Goal: Task Accomplishment & Management: Manage account settings

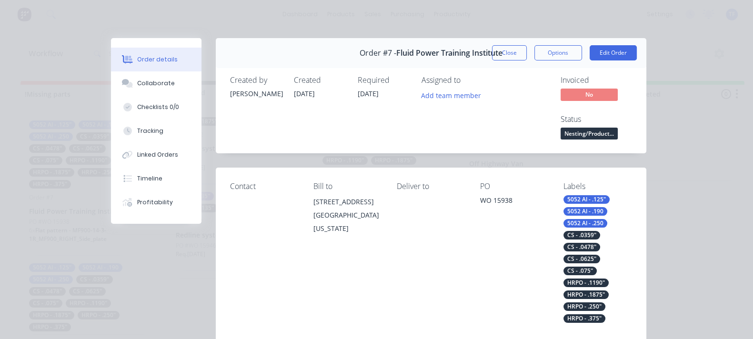
scroll to position [248, 0]
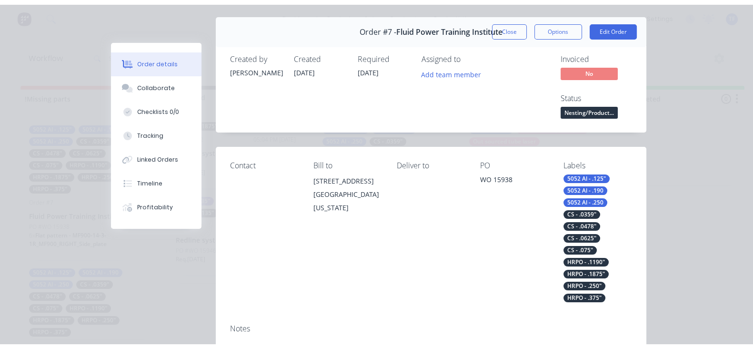
scroll to position [0, 0]
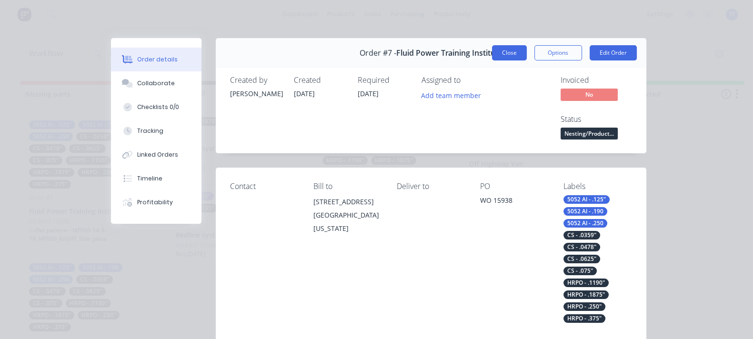
click at [527, 51] on button "Close" at bounding box center [509, 52] width 35 height 15
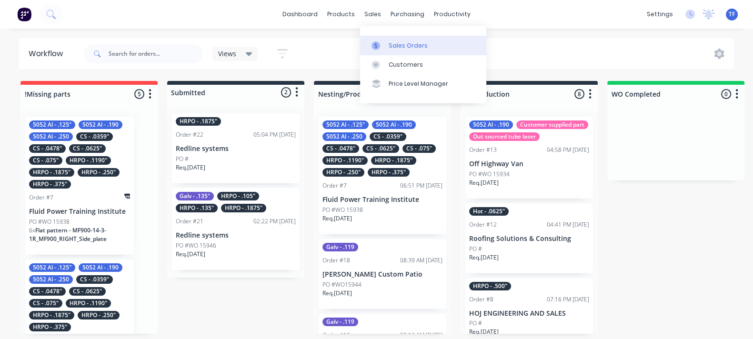
click at [372, 44] on icon at bounding box center [376, 45] width 9 height 9
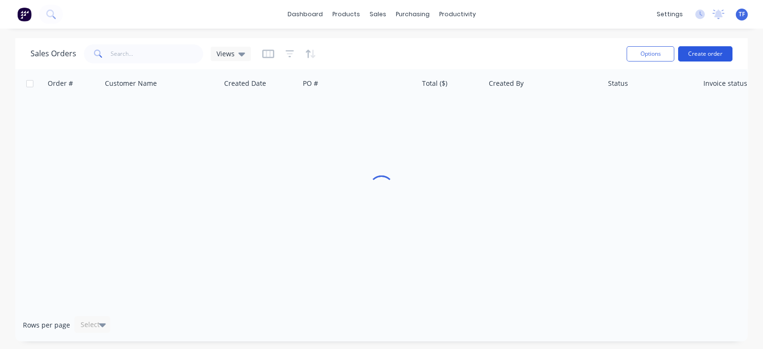
click at [702, 58] on button "Create order" at bounding box center [705, 53] width 54 height 15
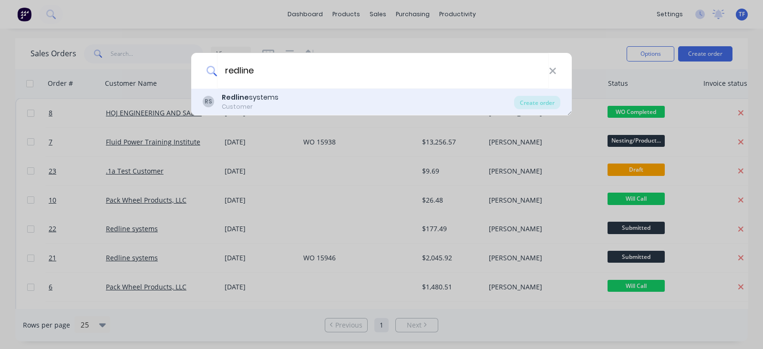
type input "redline"
click at [276, 93] on div "RS Redline systems Customer" at bounding box center [358, 101] width 311 height 19
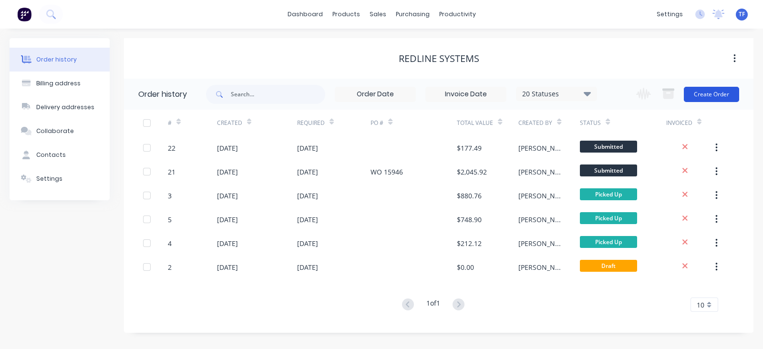
click at [693, 98] on button "Create Order" at bounding box center [710, 94] width 55 height 15
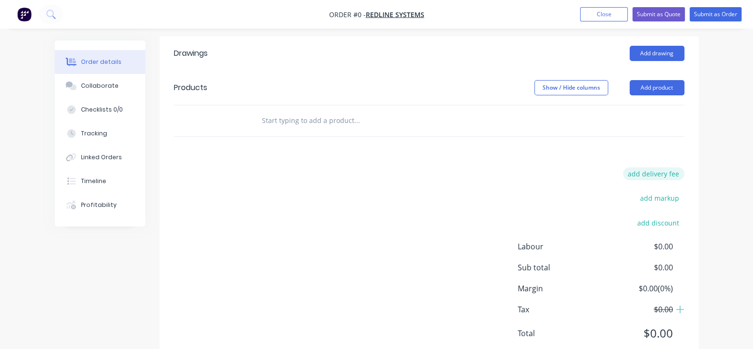
scroll to position [238, 0]
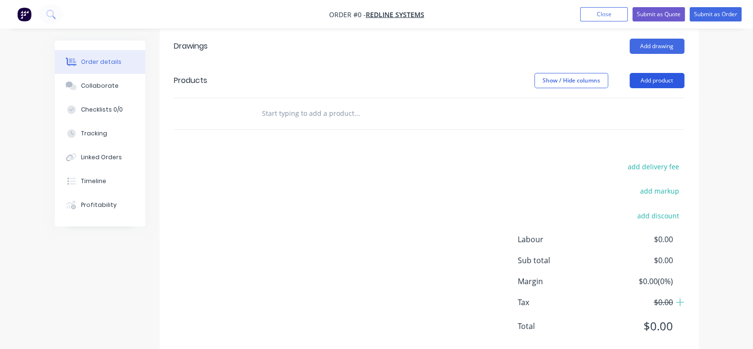
click at [685, 73] on button "Add product" at bounding box center [657, 80] width 55 height 15
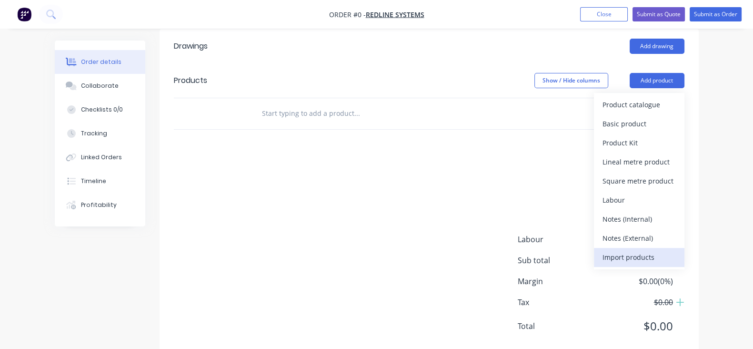
click at [676, 250] on div "Import products" at bounding box center [639, 257] width 73 height 14
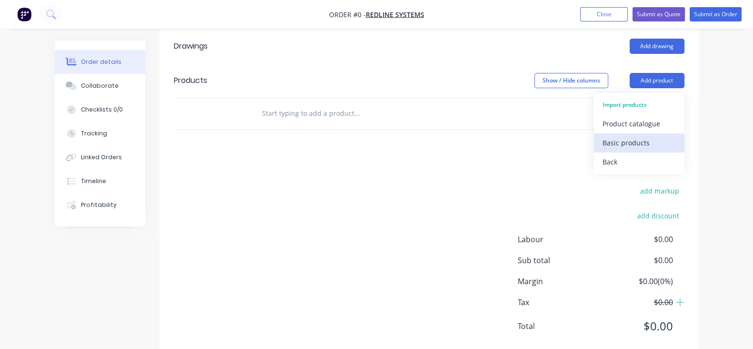
click at [676, 136] on div "Basic products" at bounding box center [639, 143] width 73 height 14
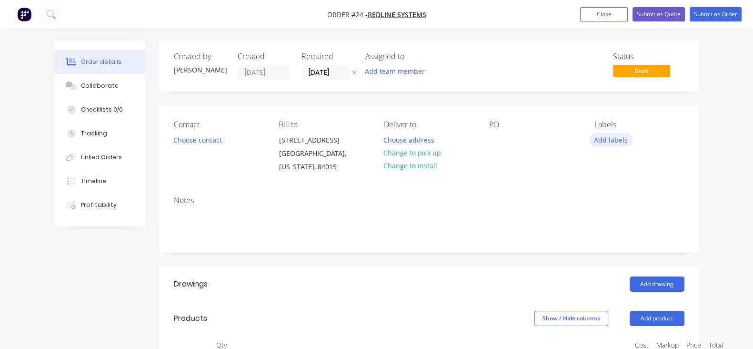
click at [633, 142] on button "Add labels" at bounding box center [612, 139] width 44 height 13
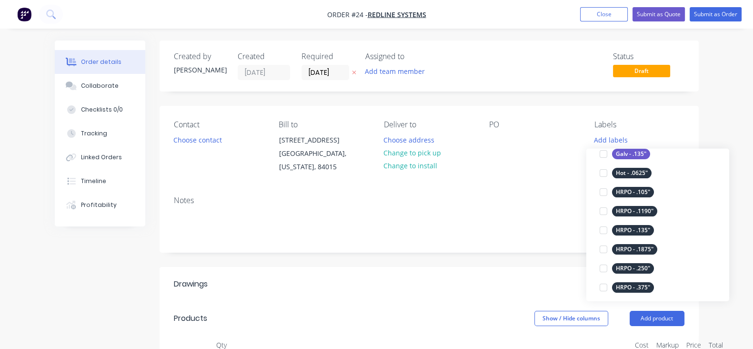
scroll to position [417, 0]
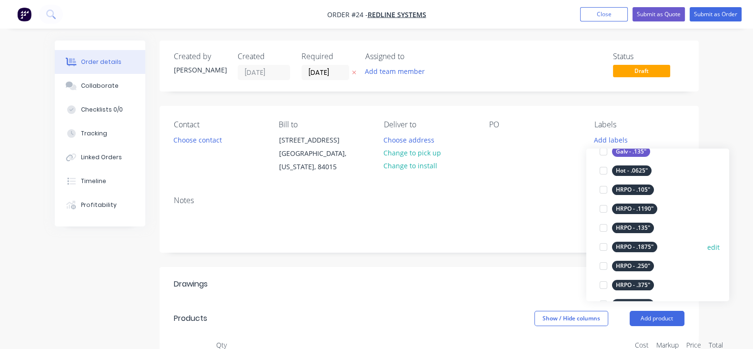
click at [646, 249] on div "HRPO - .1875"" at bounding box center [634, 247] width 45 height 10
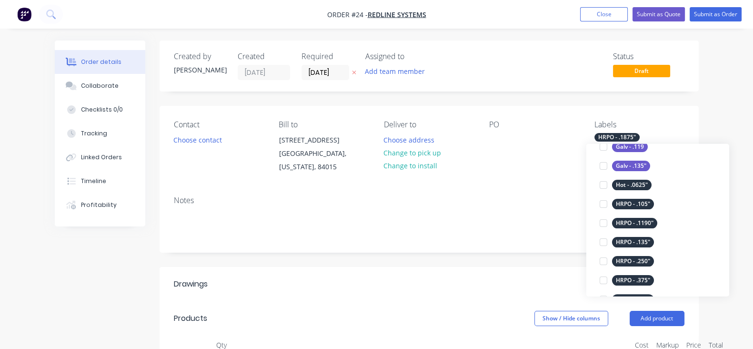
scroll to position [0, 0]
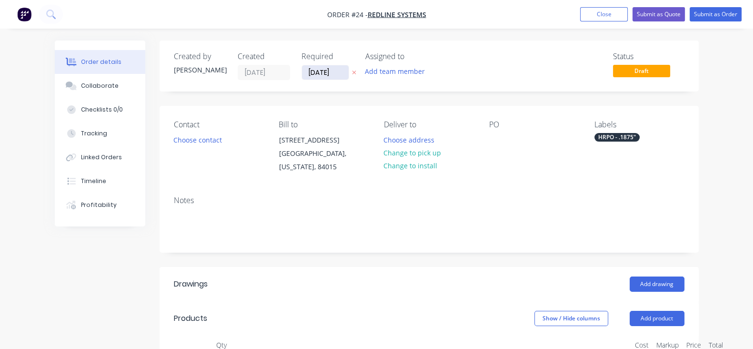
click at [302, 72] on input "[DATE]" at bounding box center [325, 72] width 47 height 14
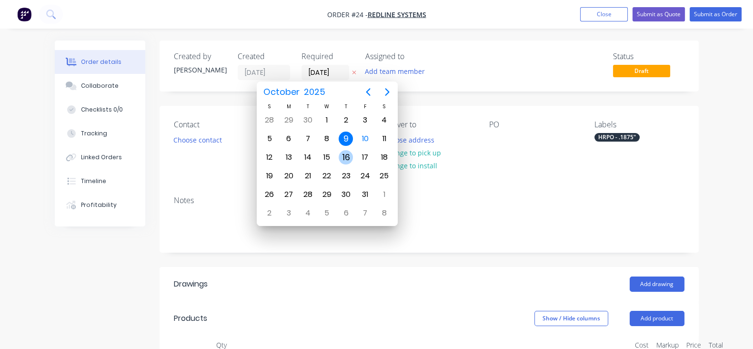
click at [343, 161] on div "16" at bounding box center [346, 157] width 14 height 14
type input "[DATE]"
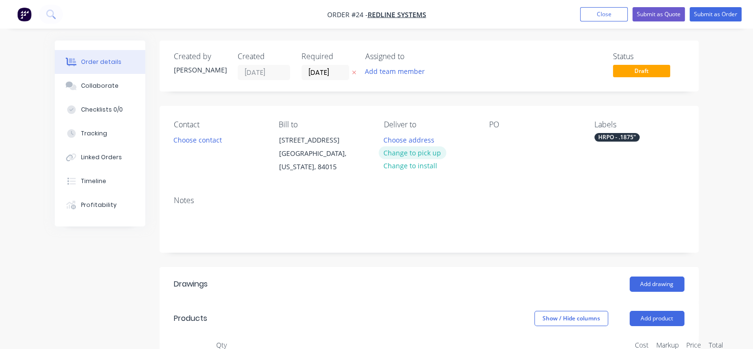
click at [425, 158] on button "Change to pick up" at bounding box center [413, 152] width 68 height 13
click at [505, 137] on div at bounding box center [496, 140] width 15 height 14
click at [515, 194] on div "Notes" at bounding box center [429, 220] width 539 height 64
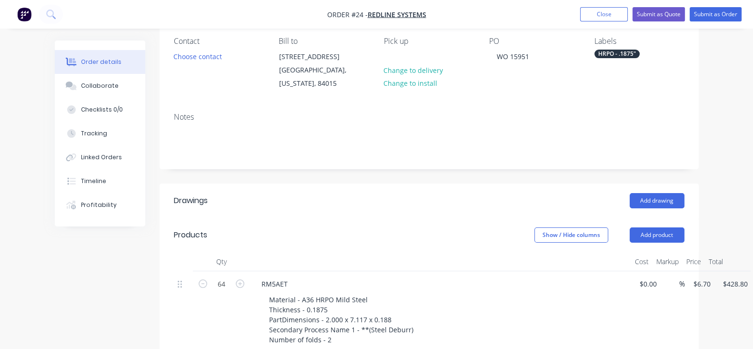
scroll to position [179, 0]
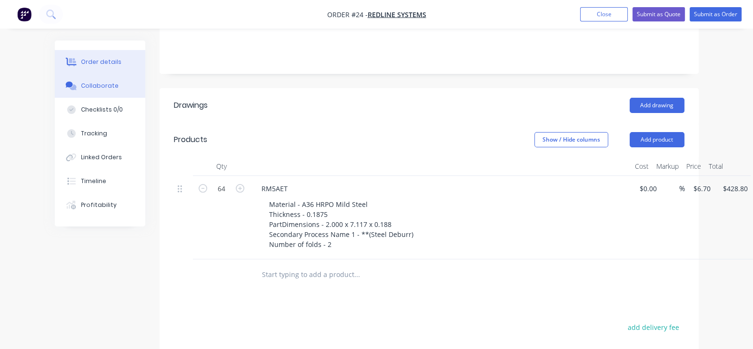
click at [81, 83] on div "Collaborate" at bounding box center [100, 85] width 38 height 9
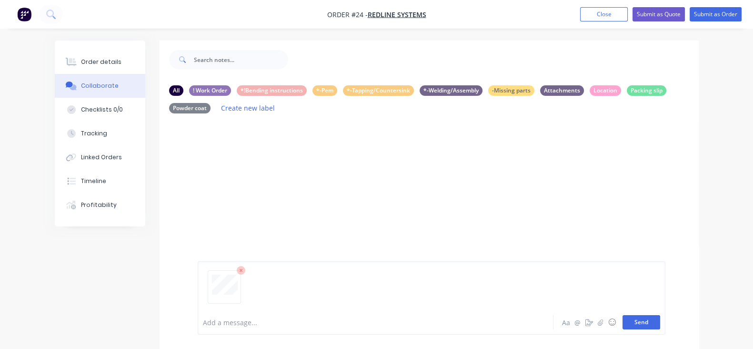
click at [661, 321] on button "Send" at bounding box center [642, 322] width 38 height 14
click at [273, 194] on icon "button" at bounding box center [274, 194] width 3 height 11
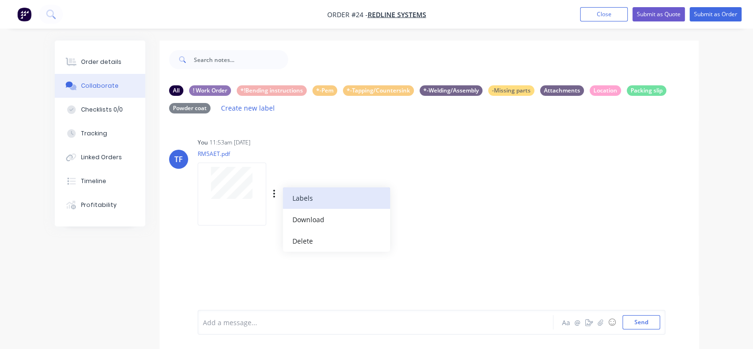
click at [283, 196] on button "Labels" at bounding box center [336, 197] width 107 height 21
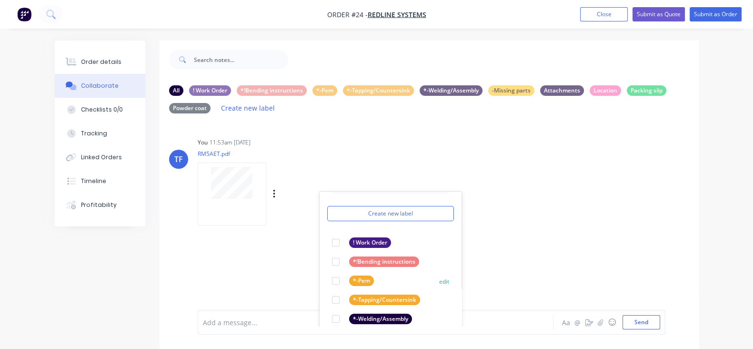
scroll to position [36, 0]
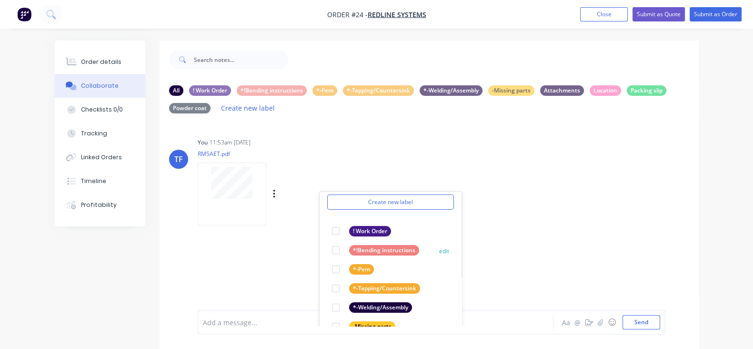
click at [326, 248] on div at bounding box center [335, 250] width 19 height 19
click at [578, 225] on div "TF You 11:53am [DATE] RM5AET.pdf Labels Download Delete Create new label *!Bend…" at bounding box center [429, 223] width 539 height 205
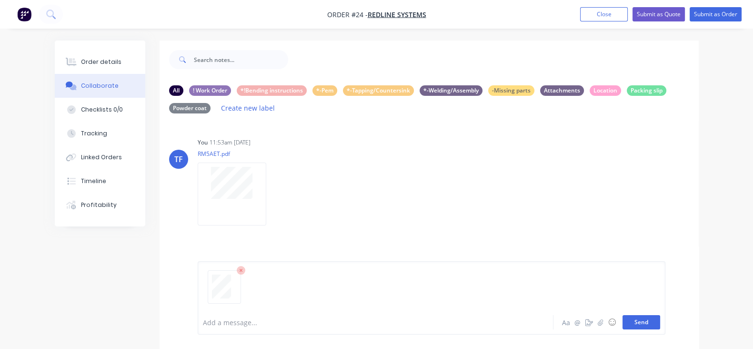
click at [661, 320] on button "Send" at bounding box center [642, 322] width 38 height 14
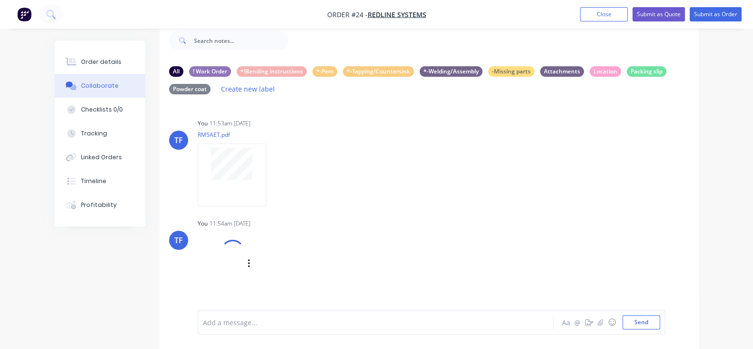
scroll to position [30, 0]
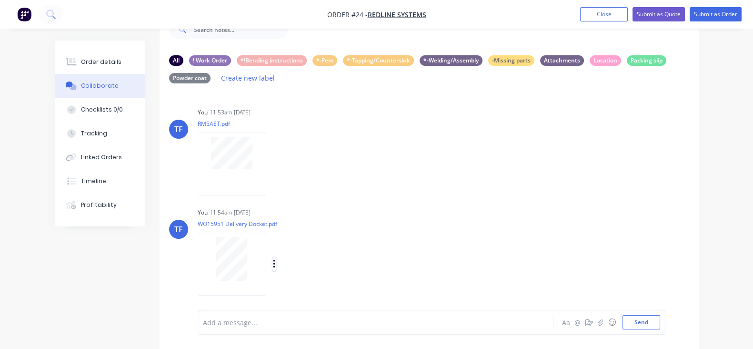
click at [273, 266] on icon "button" at bounding box center [274, 264] width 3 height 11
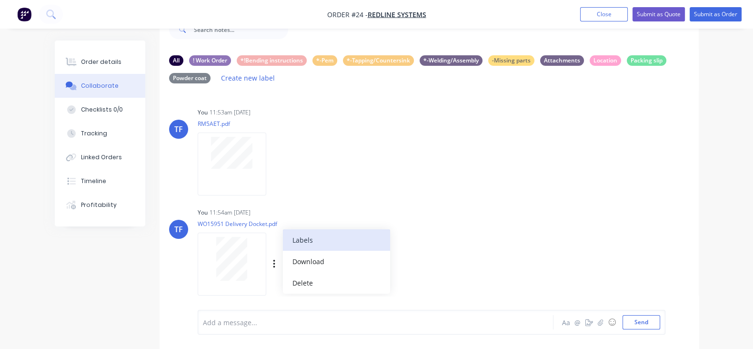
click at [283, 246] on button "Labels" at bounding box center [336, 239] width 107 height 21
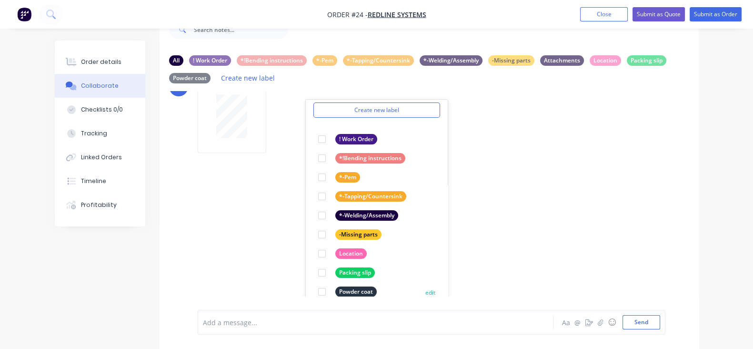
scroll to position [155, 0]
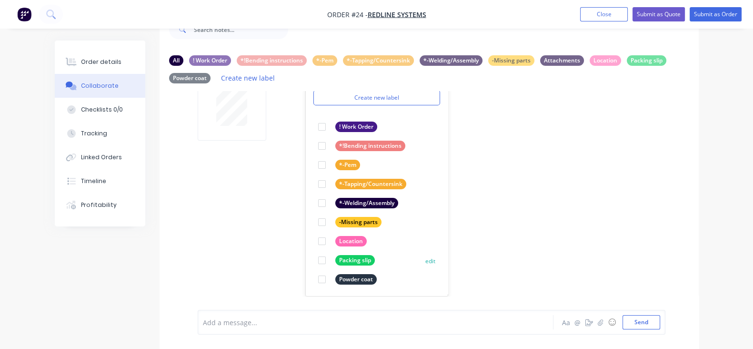
click at [313, 261] on div at bounding box center [322, 260] width 19 height 19
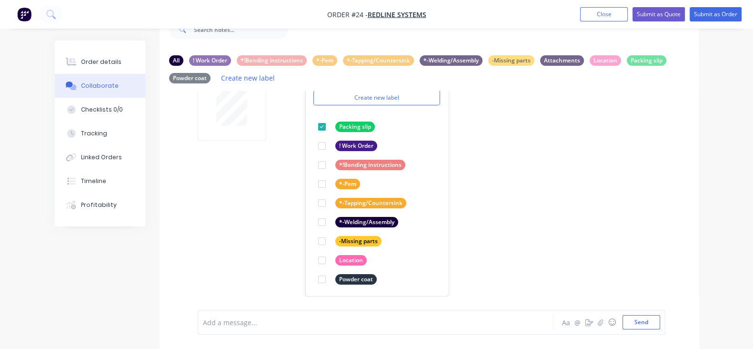
click at [484, 237] on div "TF You 11:53am [DATE] RM5AET.pdf Labels Download Delete TF You 11:54am [DATE] W…" at bounding box center [429, 193] width 539 height 205
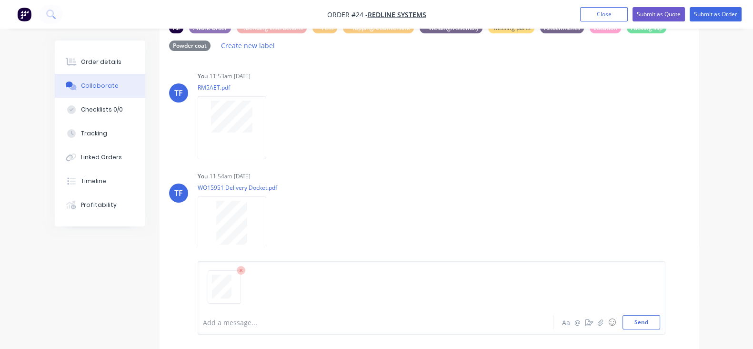
scroll to position [79, 0]
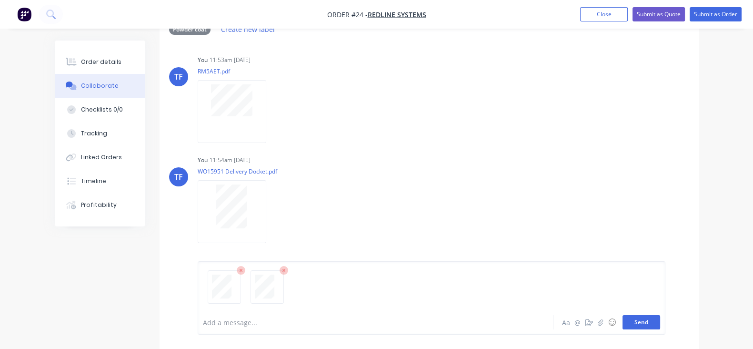
click at [661, 319] on button "Send" at bounding box center [642, 322] width 38 height 14
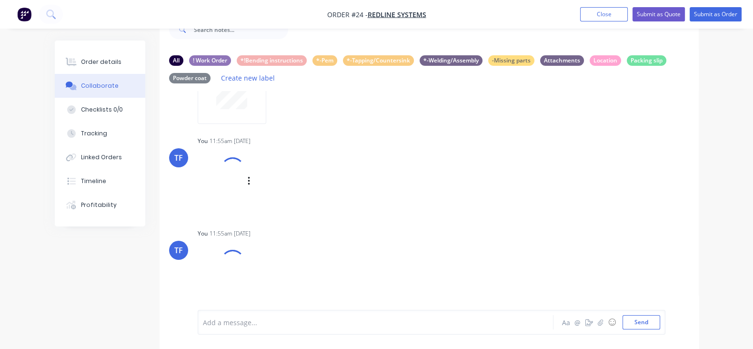
scroll to position [181, 0]
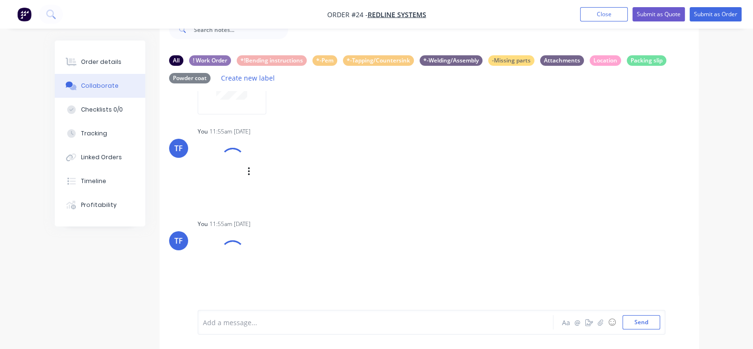
click at [201, 171] on div "Labels Download Delete" at bounding box center [273, 172] width 150 height 64
click at [273, 181] on icon "button" at bounding box center [274, 183] width 3 height 11
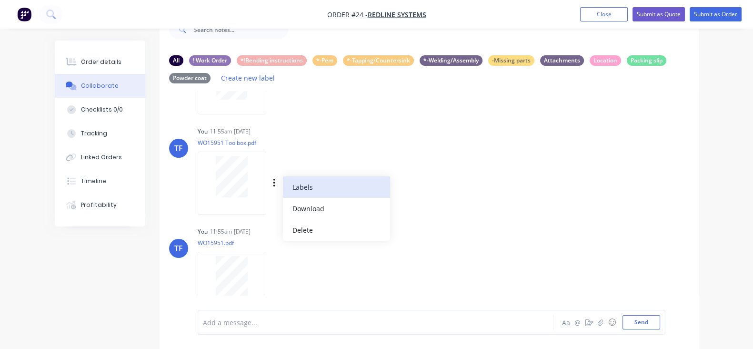
click at [283, 191] on button "Labels" at bounding box center [336, 186] width 107 height 21
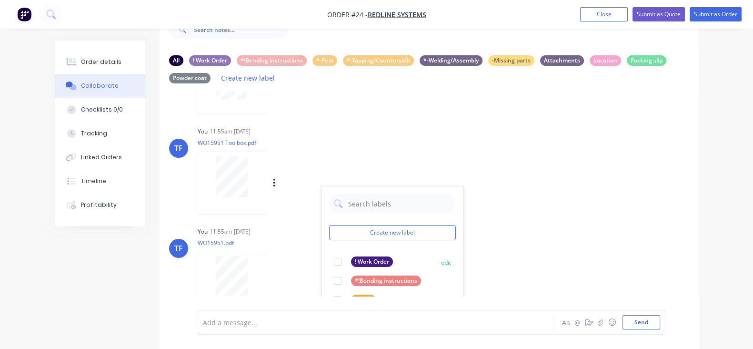
click at [329, 255] on div "! Work Order edit" at bounding box center [392, 261] width 127 height 19
click at [328, 260] on div at bounding box center [337, 261] width 19 height 19
click at [465, 212] on div "TF You 11:55am [DATE] WO15951 Toolbox.pdf Labels Download Delete Create new lab…" at bounding box center [429, 217] width 539 height 186
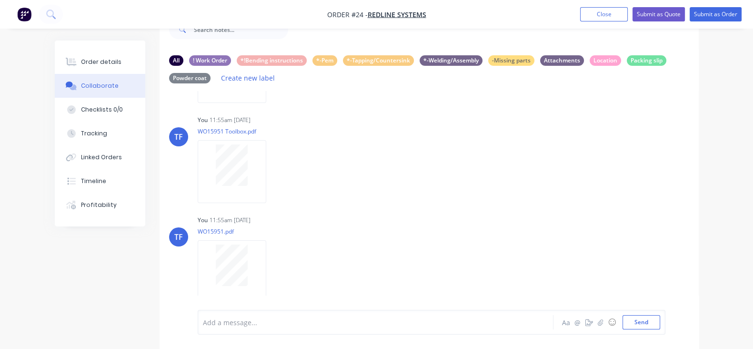
scroll to position [203, 0]
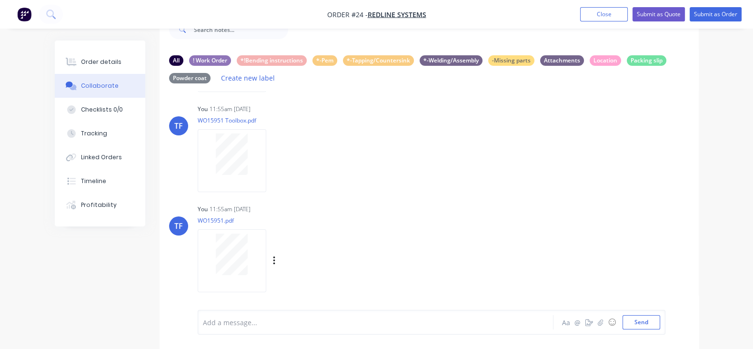
click at [270, 261] on div "Labels Download Delete" at bounding box center [323, 261] width 107 height 14
click at [273, 261] on icon "button" at bounding box center [274, 260] width 3 height 11
click at [283, 242] on button "Labels" at bounding box center [336, 240] width 107 height 21
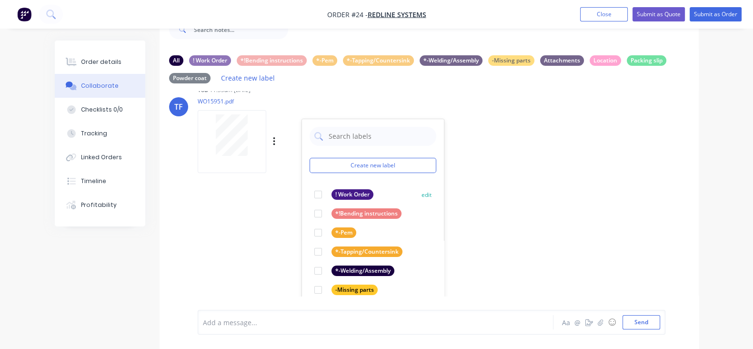
click at [309, 195] on div at bounding box center [318, 194] width 19 height 19
drag, startPoint x: 464, startPoint y: 205, endPoint x: 416, endPoint y: 210, distance: 48.4
click at [464, 204] on div "TF You 11:53am [DATE] RM5AET.pdf Labels Download Delete TF You 11:54am [DATE] W…" at bounding box center [429, 193] width 539 height 205
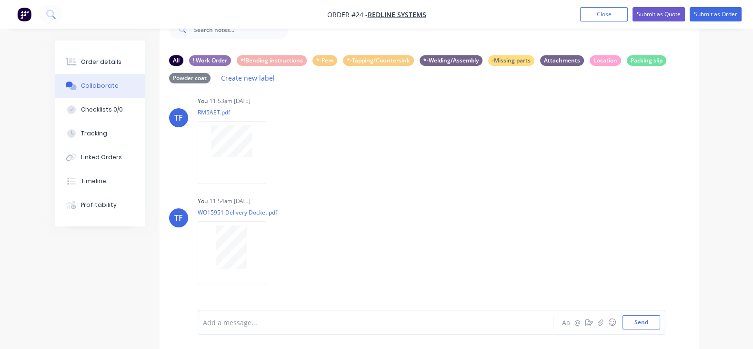
scroll to position [0, 0]
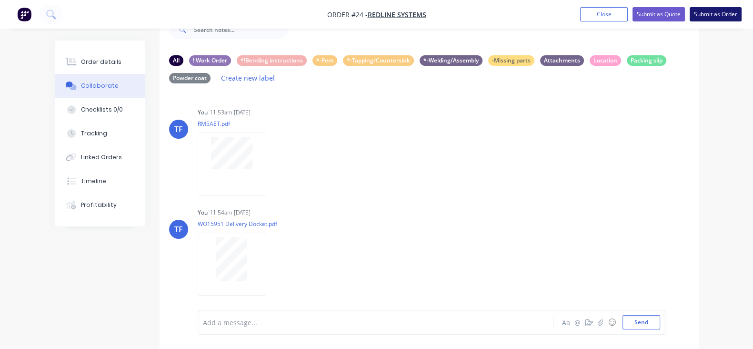
click at [715, 17] on button "Submit as Order" at bounding box center [716, 14] width 52 height 14
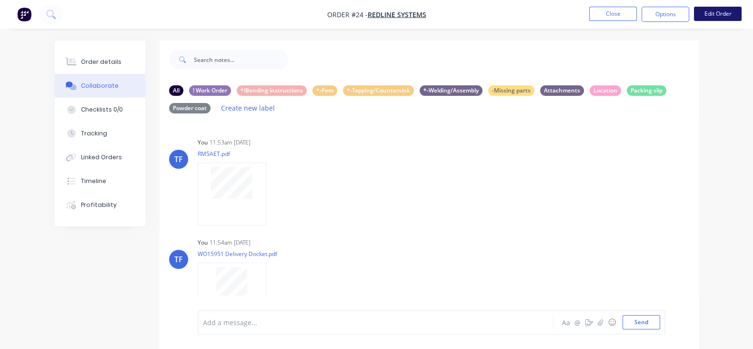
click at [704, 13] on button "Edit Order" at bounding box center [718, 14] width 48 height 14
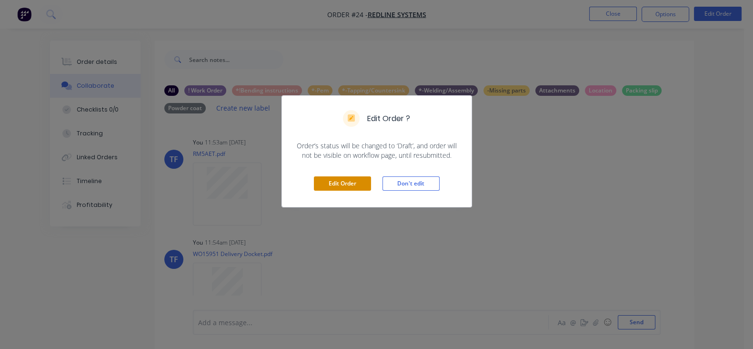
click at [357, 183] on button "Edit Order" at bounding box center [342, 183] width 57 height 14
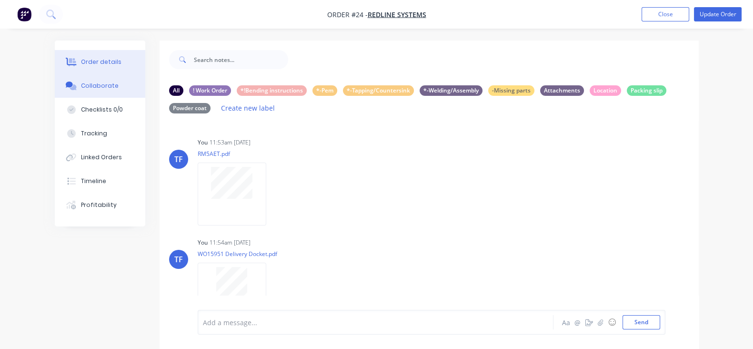
click at [86, 61] on button "Order details" at bounding box center [100, 62] width 91 height 24
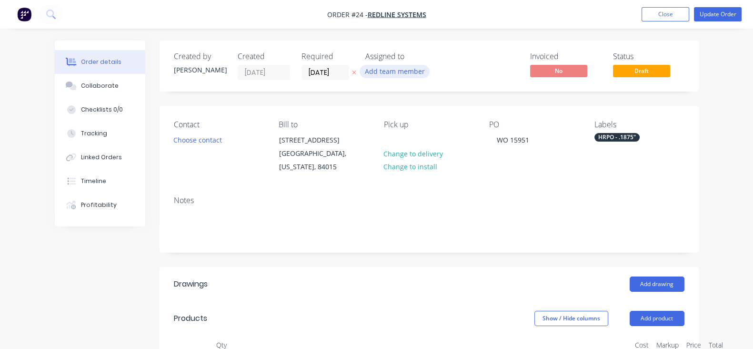
click at [360, 73] on button "Add team member" at bounding box center [395, 71] width 70 height 13
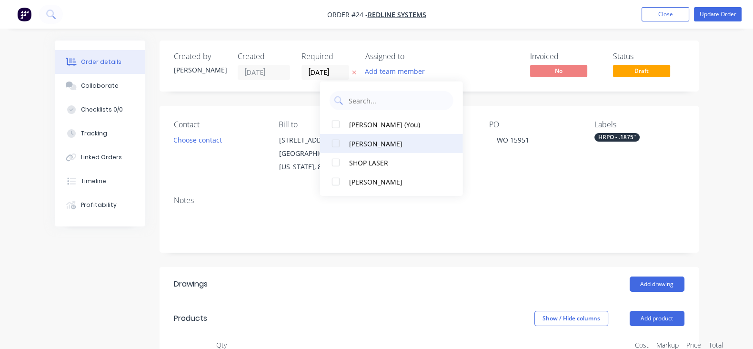
click at [346, 144] on button "[PERSON_NAME]" at bounding box center [391, 143] width 143 height 19
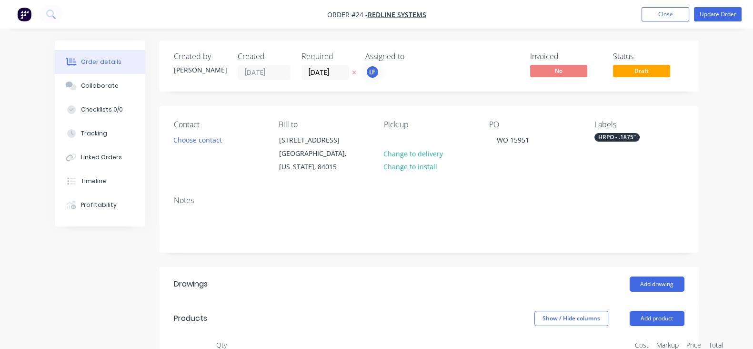
click at [602, 53] on div "Invoiced" at bounding box center [565, 56] width 71 height 9
click at [713, 17] on button "Update Order" at bounding box center [718, 14] width 48 height 14
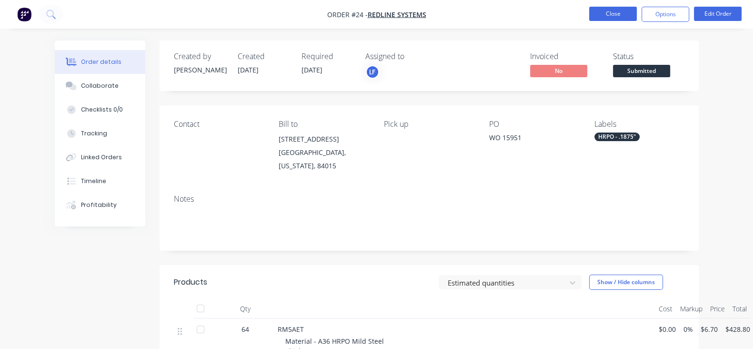
click at [629, 17] on button "Close" at bounding box center [614, 14] width 48 height 14
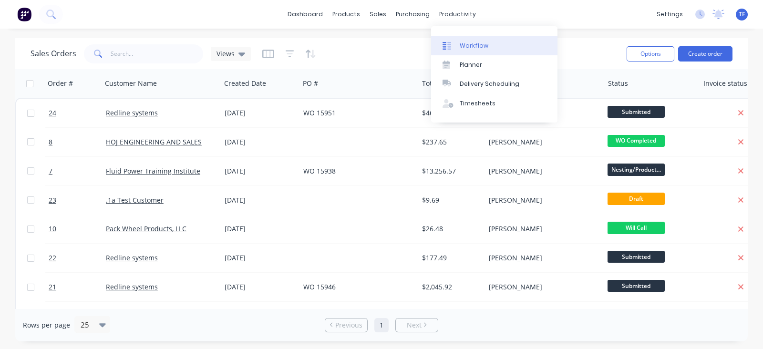
click at [445, 36] on link "Workflow" at bounding box center [494, 45] width 126 height 19
